Goal: Task Accomplishment & Management: Complete application form

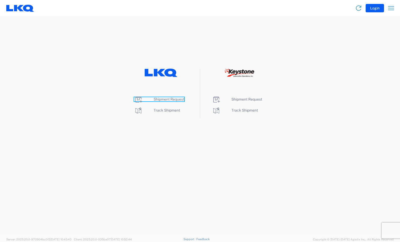
click at [159, 99] on span "Shipment Request" at bounding box center [169, 99] width 31 height 4
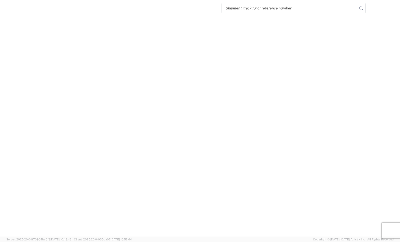
select select "FULL"
select select "LBS"
select select "IN"
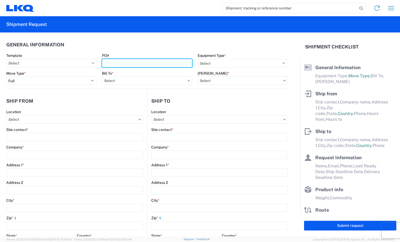
click at [157, 63] on input "PO#" at bounding box center [147, 63] width 90 height 8
type input "BR005019"
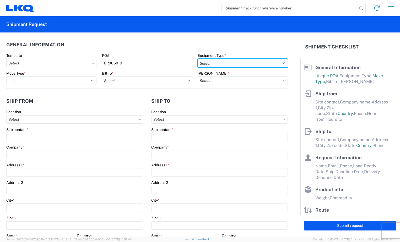
click at [279, 63] on select "Select 53’ Dry Van Flatbed Dropdeck (van) Lowboy (flatbed) Rail" at bounding box center [243, 63] width 90 height 8
select select "STDV"
click at [198, 59] on select "Select 53’ Dry Van Flatbed Dropdeck (van) Lowboy (flatbed) Rail" at bounding box center [243, 63] width 90 height 8
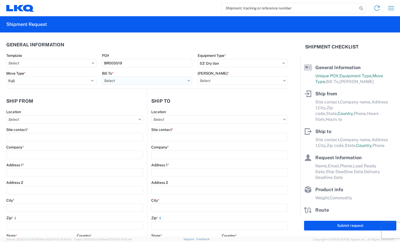
click at [168, 79] on input "text" at bounding box center [147, 81] width 90 height 8
type input "3118"
click at [151, 109] on div "3118 3118 - [GEOGRAPHIC_DATA] [GEOGRAPHIC_DATA]" at bounding box center [148, 98] width 94 height 24
click at [135, 105] on div "3118 - [GEOGRAPHIC_DATA] [GEOGRAPHIC_DATA]" at bounding box center [148, 104] width 92 height 8
type input "3118 - [GEOGRAPHIC_DATA] [GEOGRAPHIC_DATA]"
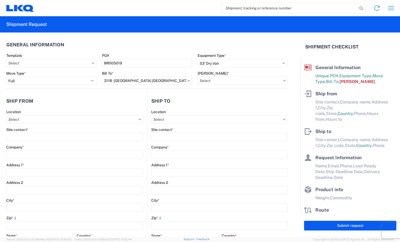
click at [284, 81] on icon at bounding box center [285, 80] width 2 height 1
click at [278, 81] on input "text" at bounding box center [243, 81] width 90 height 8
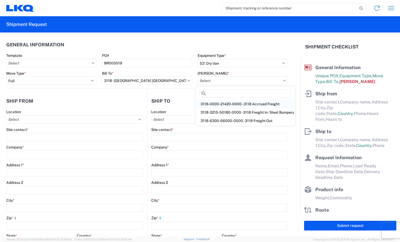
click at [263, 103] on div "3118-0000-21420-0000 - 3118 Accrued Freight" at bounding box center [246, 104] width 98 height 8
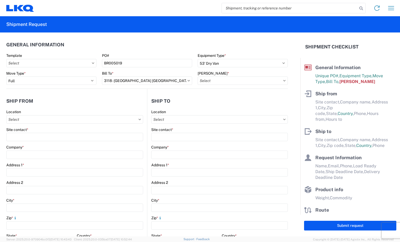
type input "3118-0000-21420-0000 - 3118 Accrued Freight"
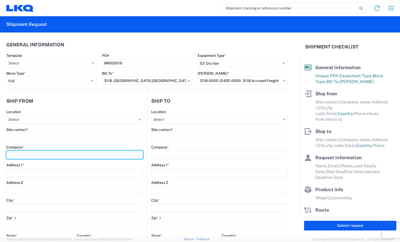
click at [40, 154] on input "Company *" at bounding box center [74, 155] width 137 height 8
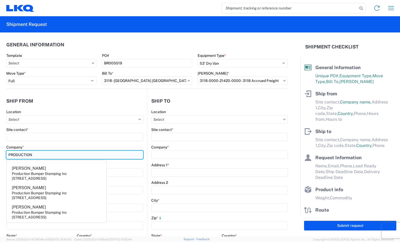
type input "Production Bumper Stamping Inc"
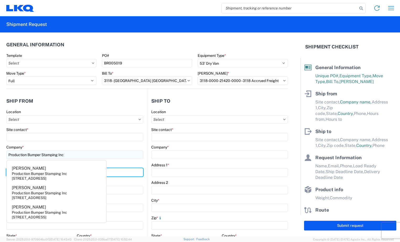
type input "[STREET_ADDRESS]"
type input "Columbus"
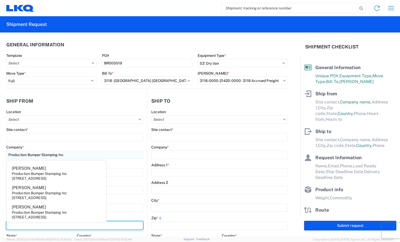
type input "43207"
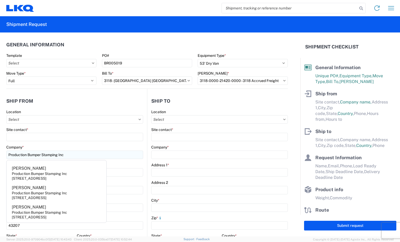
select select "OH"
type input "[EMAIL_ADDRESS][DOMAIN_NAME]"
type input "6144442181"
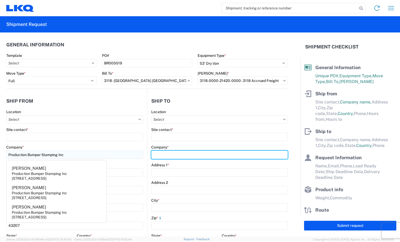
type input "LKQ Corporation"
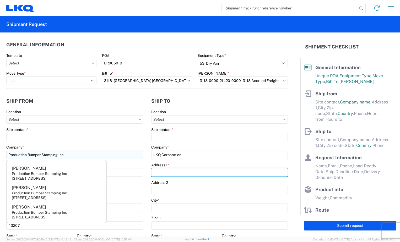
type input "[STREET_ADDRESS]"
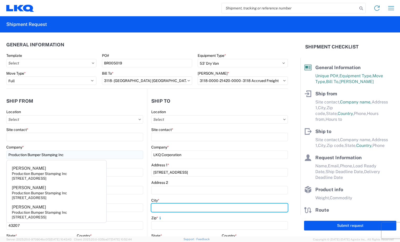
type input "Brainerd"
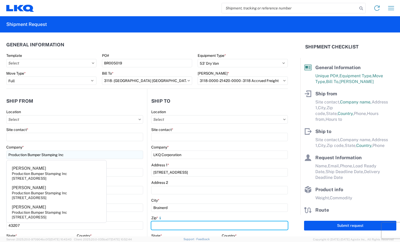
type input "56401"
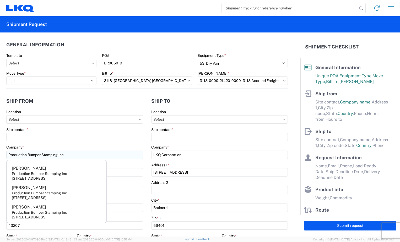
select select "MN"
type input "[EMAIL_ADDRESS][DOMAIN_NAME]"
type input "2188296324"
type input "[PERSON_NAME]"
type input "[EMAIL_ADDRESS][DOMAIN_NAME]"
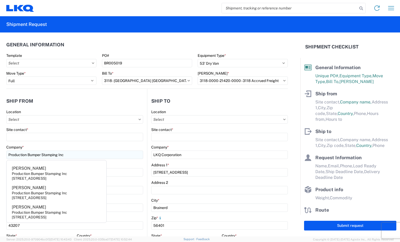
type input "2188296324"
type input "[DATE]"
type input "28000"
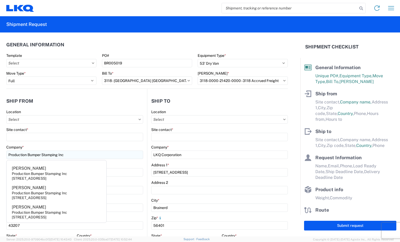
type input "22"
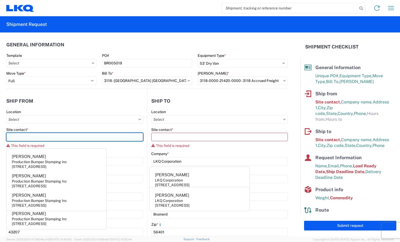
click at [54, 138] on input "Site contact *" at bounding box center [74, 137] width 137 height 8
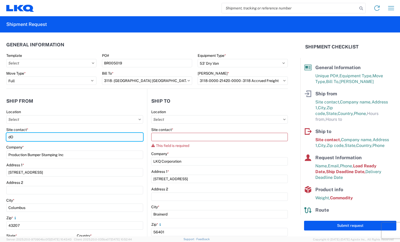
type input "d"
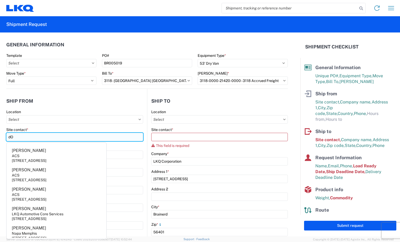
type input "d"
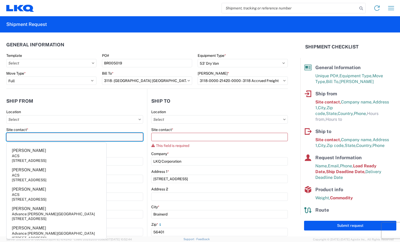
type input "d"
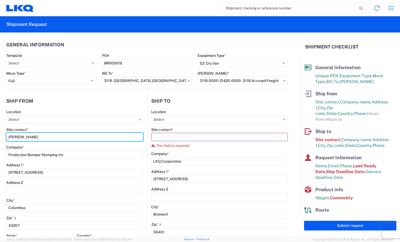
type input "[PERSON_NAME]"
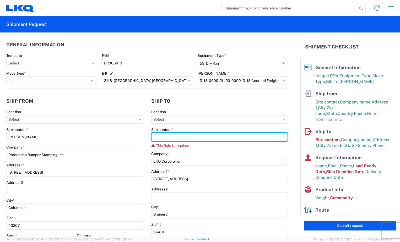
click at [186, 136] on input "Site contact *" at bounding box center [219, 137] width 137 height 8
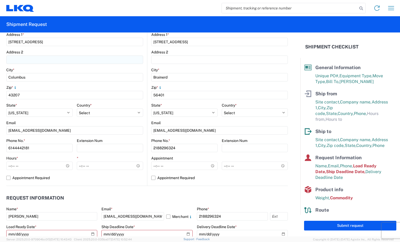
scroll to position [131, 0]
type input "[PERSON_NAME]"
click at [11, 167] on input "Hours *" at bounding box center [39, 165] width 66 height 8
type input "06:00"
click at [79, 167] on input "*" at bounding box center [110, 165] width 66 height 8
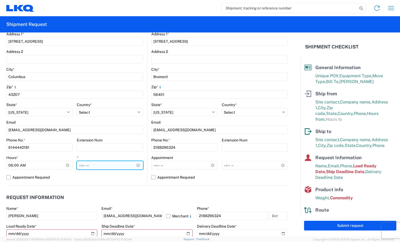
type input "08:00"
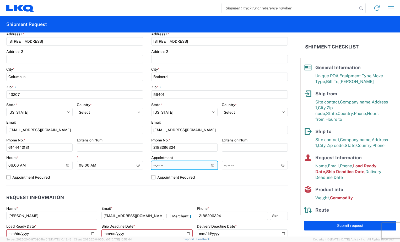
click at [153, 166] on input "Hours *" at bounding box center [184, 165] width 66 height 8
type input "07:00"
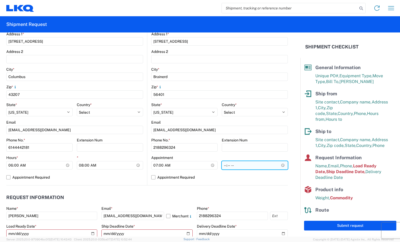
click at [222, 168] on input "*" at bounding box center [255, 165] width 66 height 8
type input "12:00"
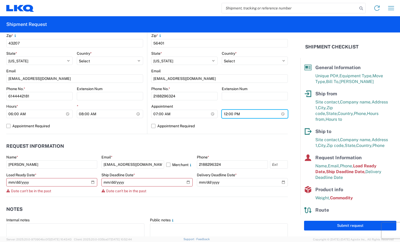
scroll to position [210, 0]
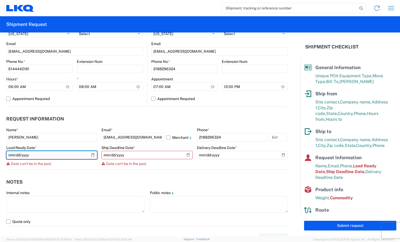
click at [90, 155] on input "[DATE]" at bounding box center [51, 155] width 91 height 8
type input "[DATE]"
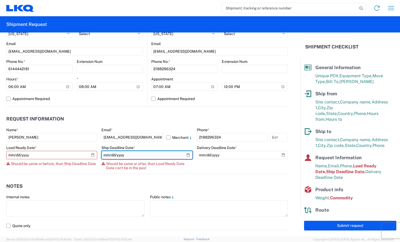
click at [184, 157] on input "[DATE]" at bounding box center [147, 155] width 91 height 8
type input "[DATE]"
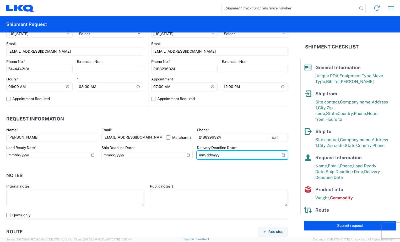
click at [278, 155] on input "[DATE]" at bounding box center [242, 155] width 91 height 8
type input "[DATE]"
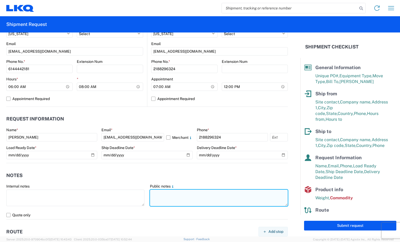
click at [171, 194] on textarea at bounding box center [219, 198] width 138 height 17
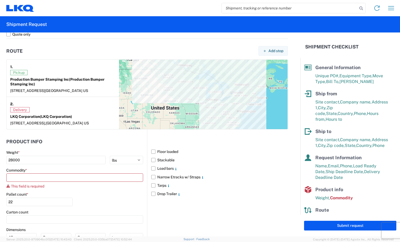
scroll to position [394, 0]
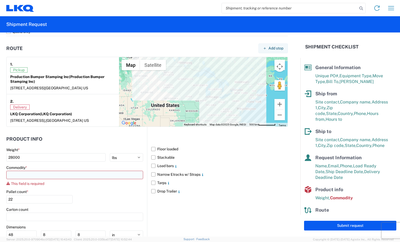
type textarea "Must have e tracks two load straps and air ride."
click at [52, 176] on input at bounding box center [74, 175] width 137 height 8
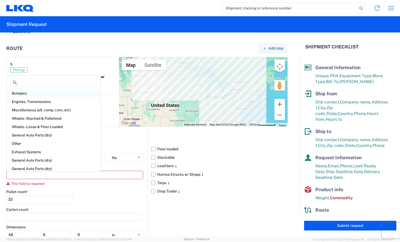
click at [33, 95] on div "Bumpers" at bounding box center [54, 93] width 92 height 8
type input "Bumpers"
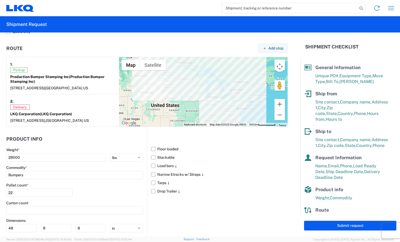
click at [154, 174] on label "Narrow Etracks w/ Straps" at bounding box center [219, 175] width 137 height 8
click at [0, 0] on input "Narrow Etracks w/ Straps" at bounding box center [0, 0] width 0 height 0
click at [321, 228] on button "Submit request" at bounding box center [350, 226] width 92 height 10
select select "US"
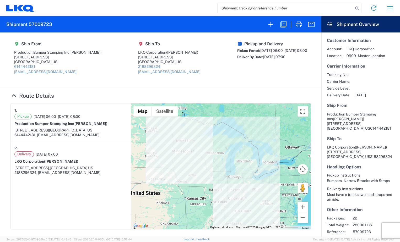
select select "FULL"
select select "US"
select select "LBS"
select select "IN"
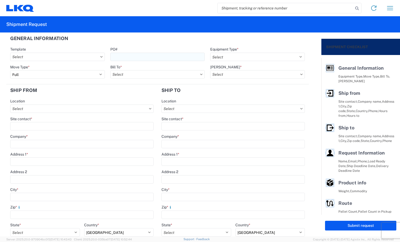
click at [145, 57] on input "PO#" at bounding box center [157, 57] width 95 height 8
type input "BR005020"
click at [294, 58] on select "Select 53’ Dry Van Flatbed Dropdeck (van) Lowboy (flatbed) Rail" at bounding box center [257, 57] width 95 height 8
select select "STDV"
click at [210, 53] on select "Select 53’ Dry Van Flatbed Dropdeck (van) Lowboy (flatbed) Rail" at bounding box center [257, 57] width 95 height 8
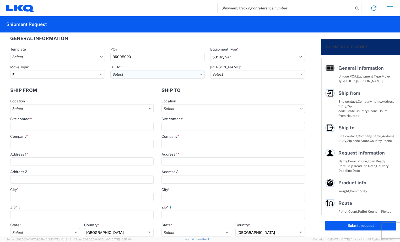
click at [189, 74] on input "text" at bounding box center [157, 74] width 95 height 8
type input "3118"
click at [152, 97] on div "3118 - [GEOGRAPHIC_DATA] [GEOGRAPHIC_DATA]" at bounding box center [156, 98] width 92 height 8
type input "3118 - [GEOGRAPHIC_DATA] [GEOGRAPHIC_DATA]"
click at [300, 74] on icon at bounding box center [301, 75] width 3 height 2
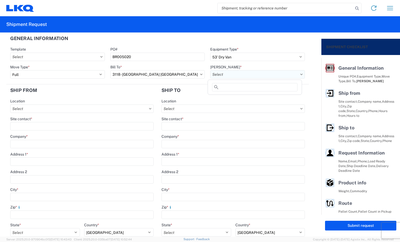
click at [293, 74] on input "text" at bounding box center [257, 74] width 95 height 8
click at [283, 98] on div "3118-0000-21420-0000 - 3118 Accrued Freight" at bounding box center [258, 98] width 98 height 8
type input "3118-0000-21420-0000 - 3118 Accrued Freight"
click at [46, 142] on input "Company *" at bounding box center [82, 144] width 144 height 8
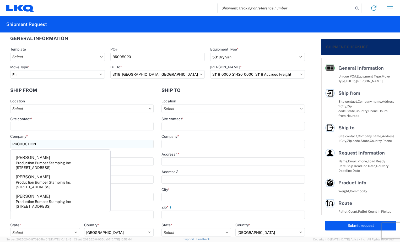
type input "Production Bumper Stamping Inc"
type input "[STREET_ADDRESS]"
type input "Columbus"
type input "43207"
select select "OH"
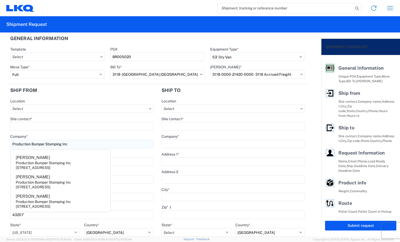
type input "[EMAIL_ADDRESS][DOMAIN_NAME]"
type input "6144442181"
type input "LKQ Corporation"
type input "[STREET_ADDRESS]"
type input "Brainerd"
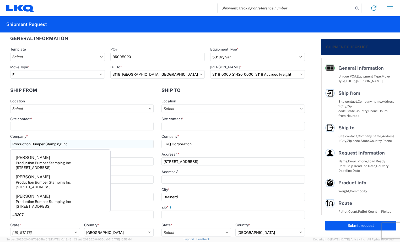
type input "56401"
select select "MN"
type input "[EMAIL_ADDRESS][DOMAIN_NAME]"
type input "2188296324"
type input "[PERSON_NAME]"
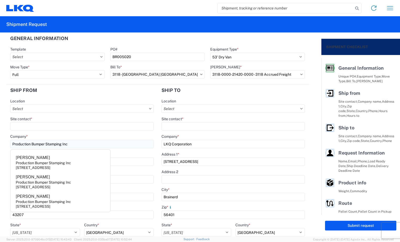
type input "[EMAIL_ADDRESS][DOMAIN_NAME]"
type input "2188296324"
type input "[DATE]"
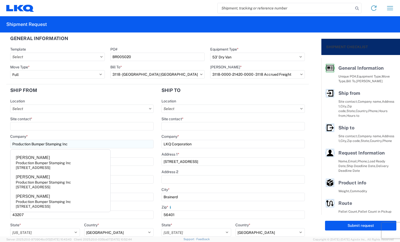
type input "28000"
type input "22"
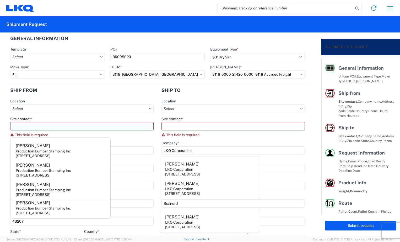
click at [47, 126] on input "Site contact *" at bounding box center [82, 126] width 144 height 8
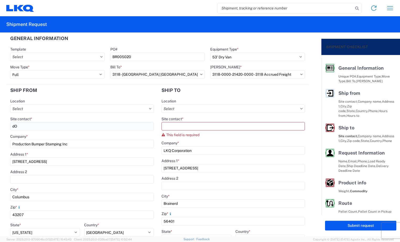
type input "d"
type input "[PERSON_NAME]"
click at [186, 129] on input "Site contact *" at bounding box center [234, 126] width 144 height 8
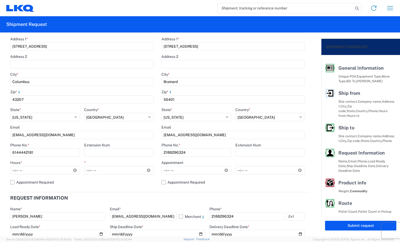
scroll to position [131, 0]
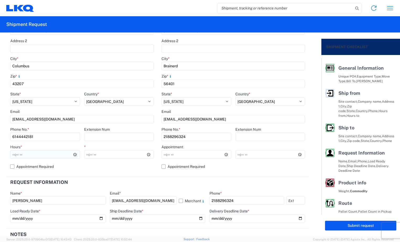
type input "[PERSON_NAME]"
click at [12, 156] on input "Hours *" at bounding box center [45, 155] width 70 height 8
type input "06:00"
click at [85, 156] on input "*" at bounding box center [119, 155] width 70 height 8
type input "08:00"
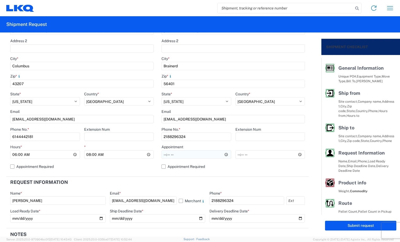
click at [162, 158] on input "Hours *" at bounding box center [197, 155] width 70 height 8
type input "19:00"
click at [236, 156] on input "*" at bounding box center [271, 155] width 70 height 8
type input "12:00"
click at [178, 154] on input "19:00" at bounding box center [197, 155] width 70 height 8
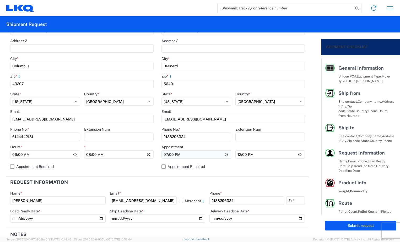
type input "07:00"
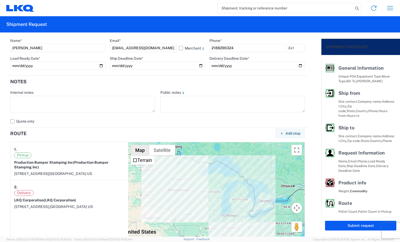
scroll to position [289, 0]
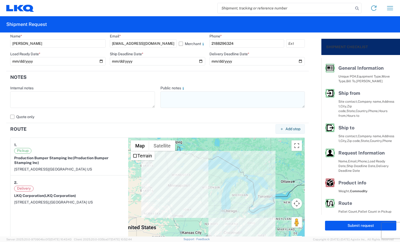
click at [161, 98] on textarea at bounding box center [233, 100] width 145 height 17
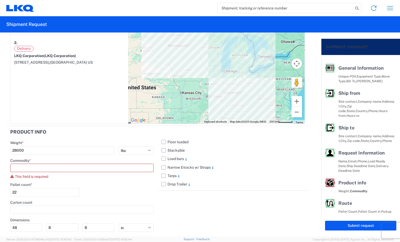
scroll to position [446, 0]
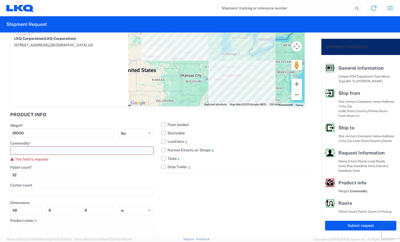
type textarea "Must have e tracks two load straps and air ride."
click at [115, 153] on input at bounding box center [82, 151] width 144 height 8
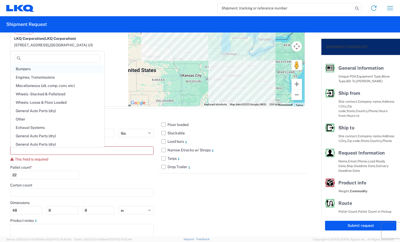
click at [59, 70] on div "Bumpers" at bounding box center [58, 69] width 92 height 8
type input "Bumpers"
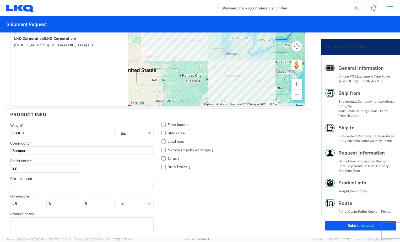
click at [163, 149] on label "Narrow Etracks w/ Straps" at bounding box center [234, 150] width 144 height 8
click at [0, 0] on input "Narrow Etracks w/ Straps" at bounding box center [0, 0] width 0 height 0
click at [344, 226] on button "Submit request" at bounding box center [360, 226] width 71 height 10
select select "US"
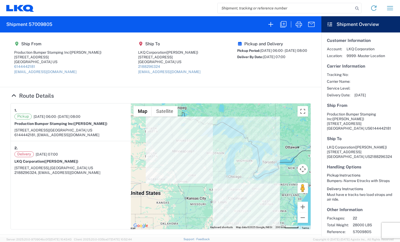
select select "FULL"
select select "US"
select select "LBS"
select select "IN"
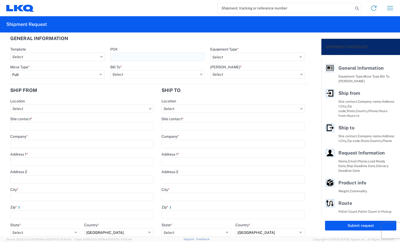
click at [137, 55] on input "PO#" at bounding box center [157, 57] width 95 height 8
type input "BR005021"
click at [296, 58] on select "Select 53’ Dry Van Flatbed Dropdeck (van) Lowboy (flatbed) Rail" at bounding box center [257, 57] width 95 height 8
select select "STDV"
click at [210, 53] on select "Select 53’ Dry Van Flatbed Dropdeck (van) Lowboy (flatbed) Rail" at bounding box center [257, 57] width 95 height 8
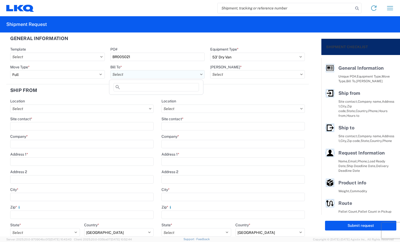
click at [173, 75] on input "text" at bounding box center [157, 74] width 95 height 8
type input "3118"
click at [158, 100] on div "3118 - [GEOGRAPHIC_DATA] [GEOGRAPHIC_DATA]" at bounding box center [156, 98] width 92 height 8
type input "3118 - [GEOGRAPHIC_DATA] [GEOGRAPHIC_DATA]"
click at [300, 74] on icon at bounding box center [301, 75] width 3 height 2
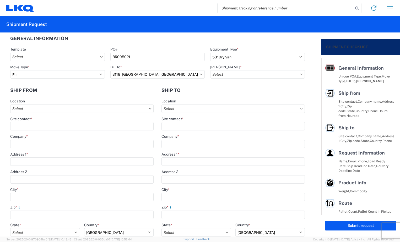
click at [300, 74] on icon at bounding box center [301, 75] width 3 height 2
click at [292, 73] on input "text" at bounding box center [257, 74] width 95 height 8
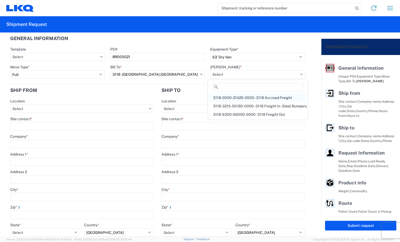
click at [288, 96] on div "3118-0000-21420-0000 - 3118 Accrued Freight" at bounding box center [258, 98] width 98 height 8
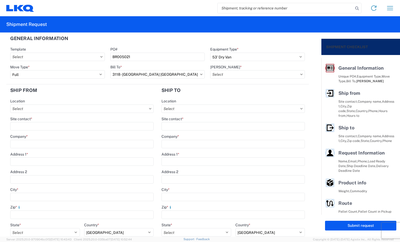
type input "3118-0000-21420-0000 - 3118 Accrued Freight"
click at [56, 142] on input "Company *" at bounding box center [82, 144] width 144 height 8
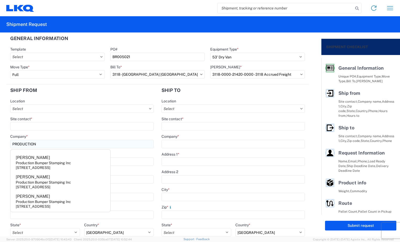
type input "Production Bumper Stamping Inc"
type input "[STREET_ADDRESS]"
type input "Columbus"
type input "43207"
select select "OH"
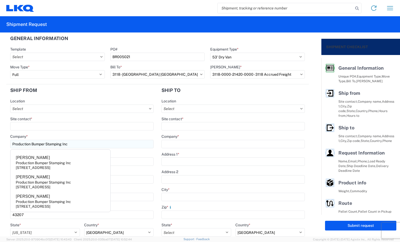
type input "[EMAIL_ADDRESS][DOMAIN_NAME]"
type input "6144442181"
type input "LKQ Corporation"
type input "[STREET_ADDRESS]"
type input "Brainerd"
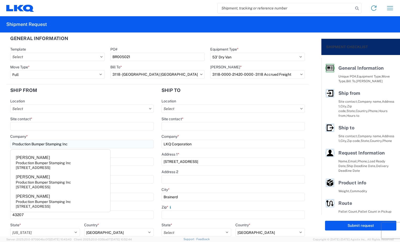
type input "56401"
select select "MN"
type input "[EMAIL_ADDRESS][DOMAIN_NAME]"
type input "2188296324"
type input "[PERSON_NAME]"
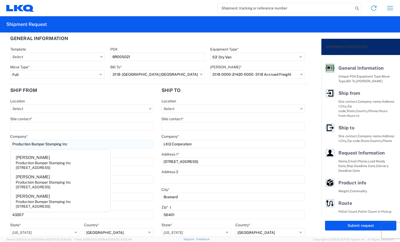
type input "[EMAIL_ADDRESS][DOMAIN_NAME]"
type input "2188296324"
type input "[DATE]"
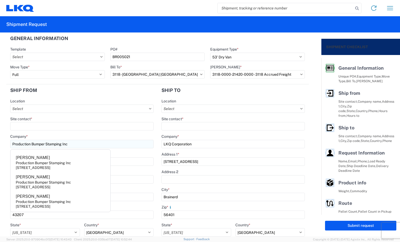
type input "28000"
type input "22"
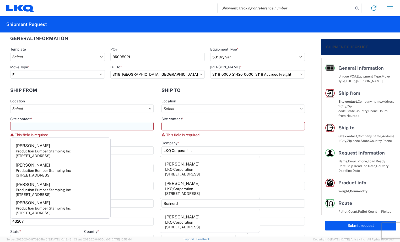
click at [63, 123] on input "Site contact *" at bounding box center [82, 126] width 144 height 8
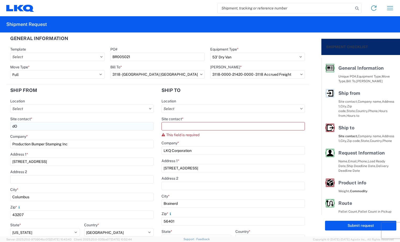
type input "d"
type input "[PERSON_NAME]"
click at [171, 120] on label "Site contact *" at bounding box center [173, 119] width 22 height 5
click at [154, 122] on input "[PERSON_NAME]" at bounding box center [82, 126] width 144 height 8
click at [171, 125] on input "Site contact *" at bounding box center [234, 126] width 144 height 8
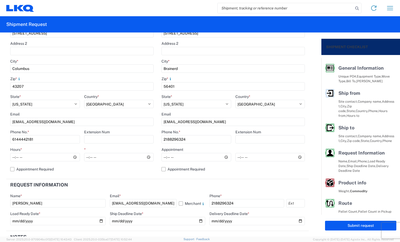
scroll to position [131, 0]
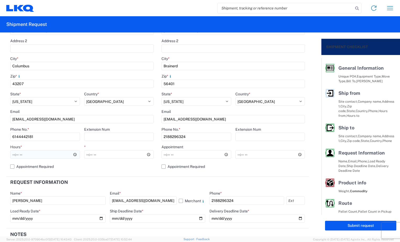
type input "[PERSON_NAME]"
click at [15, 155] on input "Hours *" at bounding box center [45, 155] width 70 height 8
type input "06:00"
click at [87, 157] on input "*" at bounding box center [119, 155] width 70 height 8
type input "08:00"
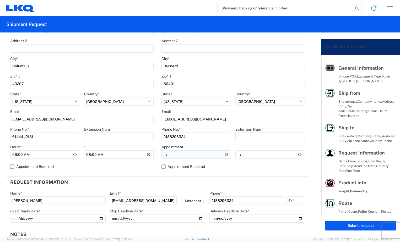
click at [164, 157] on input "Hours *" at bounding box center [197, 155] width 70 height 8
type input "07:00"
click at [236, 155] on input "*" at bounding box center [271, 155] width 70 height 8
type input "12:00"
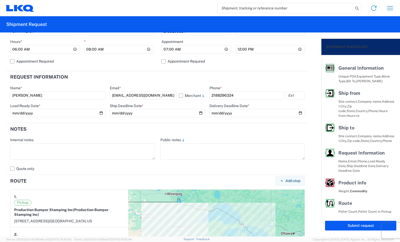
scroll to position [262, 0]
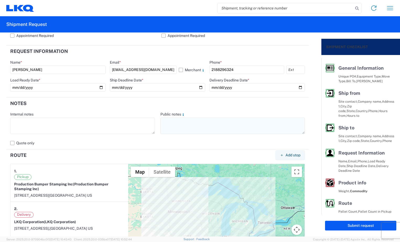
click at [172, 127] on textarea at bounding box center [233, 126] width 145 height 17
drag, startPoint x: 203, startPoint y: 123, endPoint x: 250, endPoint y: 120, distance: 46.2
click at [250, 120] on textarea "Must have e tracks two loads straps and air ride." at bounding box center [233, 126] width 145 height 17
click at [243, 120] on textarea "Must have e tracks two load straps and air ride." at bounding box center [233, 126] width 145 height 17
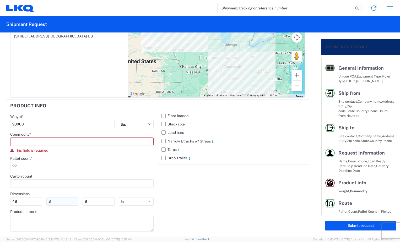
scroll to position [466, 0]
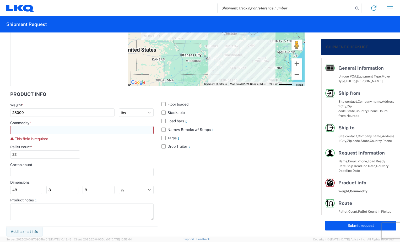
type textarea "Must have e tracks two load straps and air ride."
click at [53, 131] on input at bounding box center [82, 130] width 144 height 8
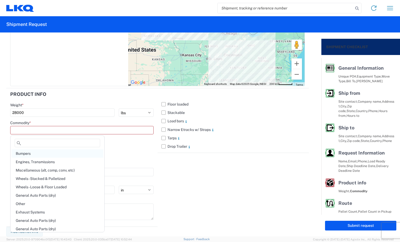
click at [50, 155] on div "Bumpers" at bounding box center [58, 154] width 92 height 8
type input "Bumpers"
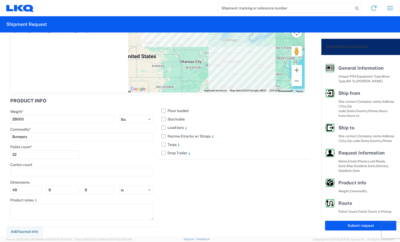
click at [162, 135] on label "Narrow Etracks w/ Straps" at bounding box center [234, 136] width 144 height 8
click at [0, 0] on input "Narrow Etracks w/ Straps" at bounding box center [0, 0] width 0 height 0
click at [342, 227] on button "Submit request" at bounding box center [360, 226] width 71 height 10
select select "US"
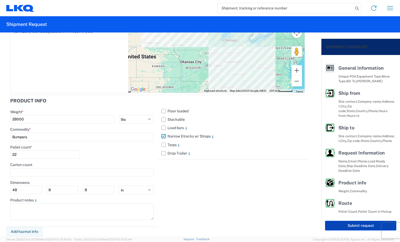
scroll to position [460, 0]
